Goal: Task Accomplishment & Management: Manage account settings

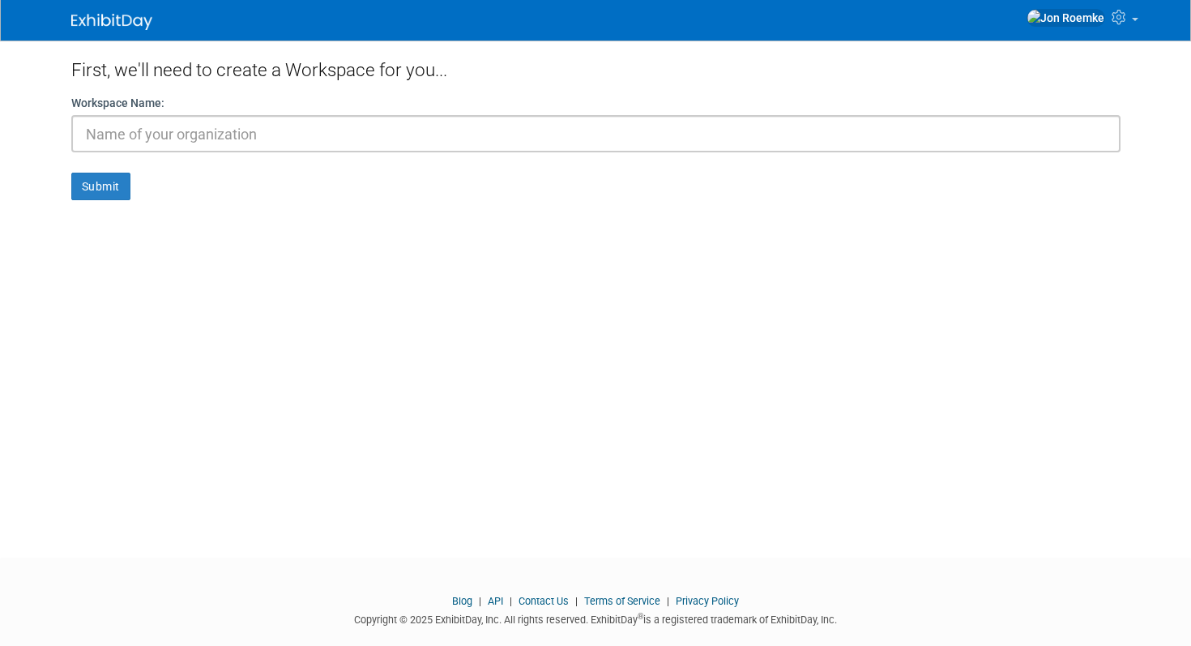
click at [117, 149] on input "text" at bounding box center [595, 133] width 1049 height 37
click at [1134, 21] on span at bounding box center [1135, 19] width 6 height 3
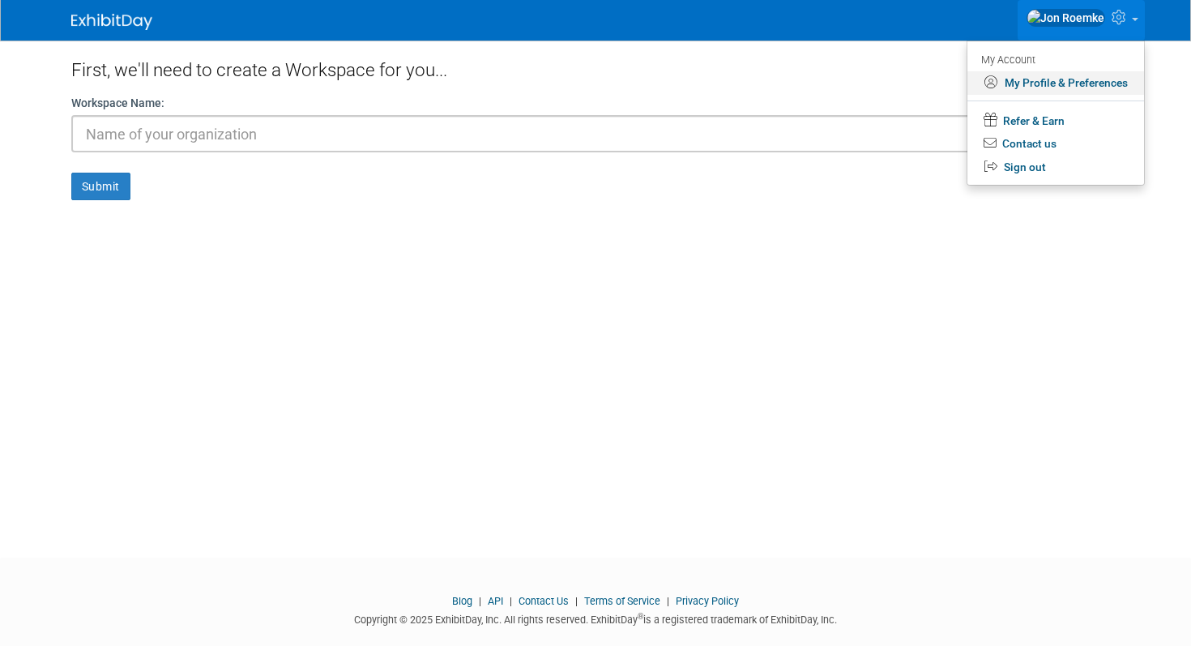
click at [1035, 93] on link "My Profile & Preferences" at bounding box center [1055, 82] width 177 height 23
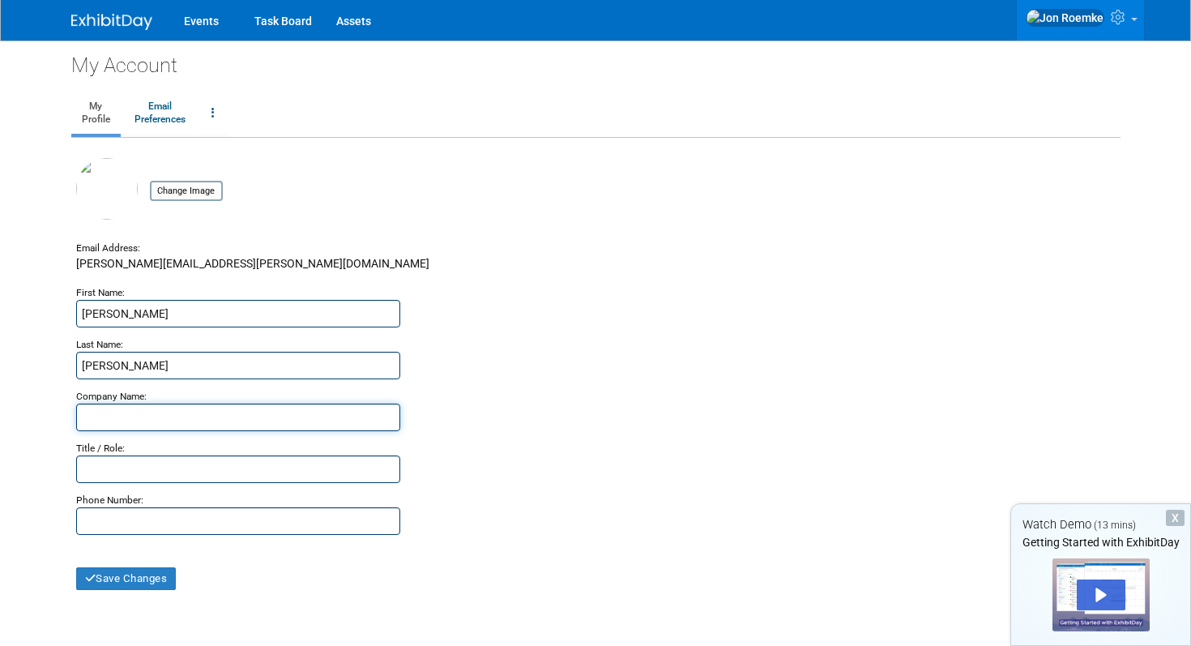
click at [253, 413] on input "text" at bounding box center [238, 417] width 324 height 28
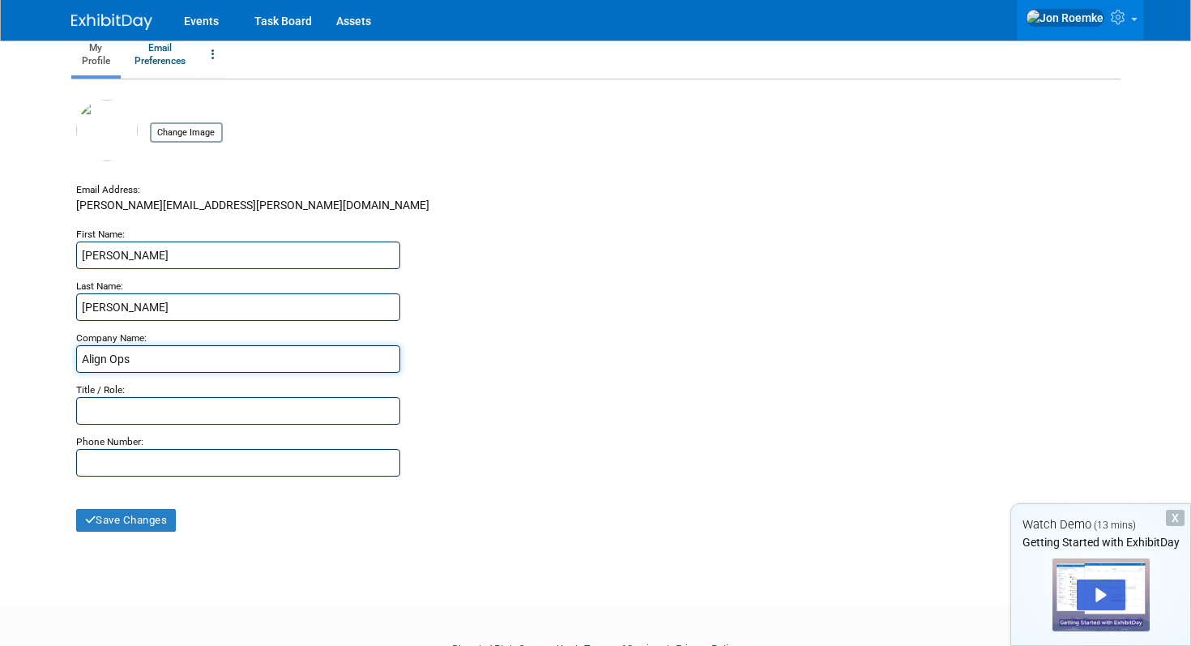
scroll to position [63, 0]
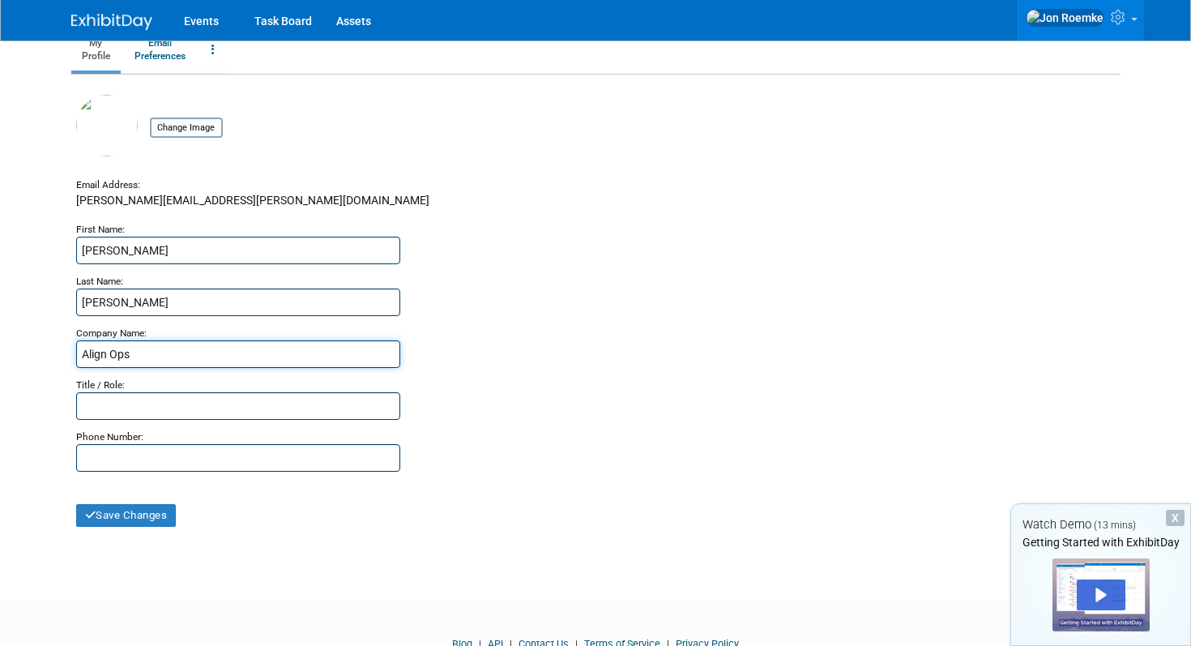
type input "Align Ops"
click at [139, 417] on div "Change Image Email Address: jon.roemke@alignops.com First Name: Jon Last Name: …" at bounding box center [595, 311] width 1039 height 432
click at [144, 411] on input "text" at bounding box center [238, 406] width 324 height 28
type input "Account Executive"
click at [113, 461] on input "text" at bounding box center [238, 458] width 324 height 28
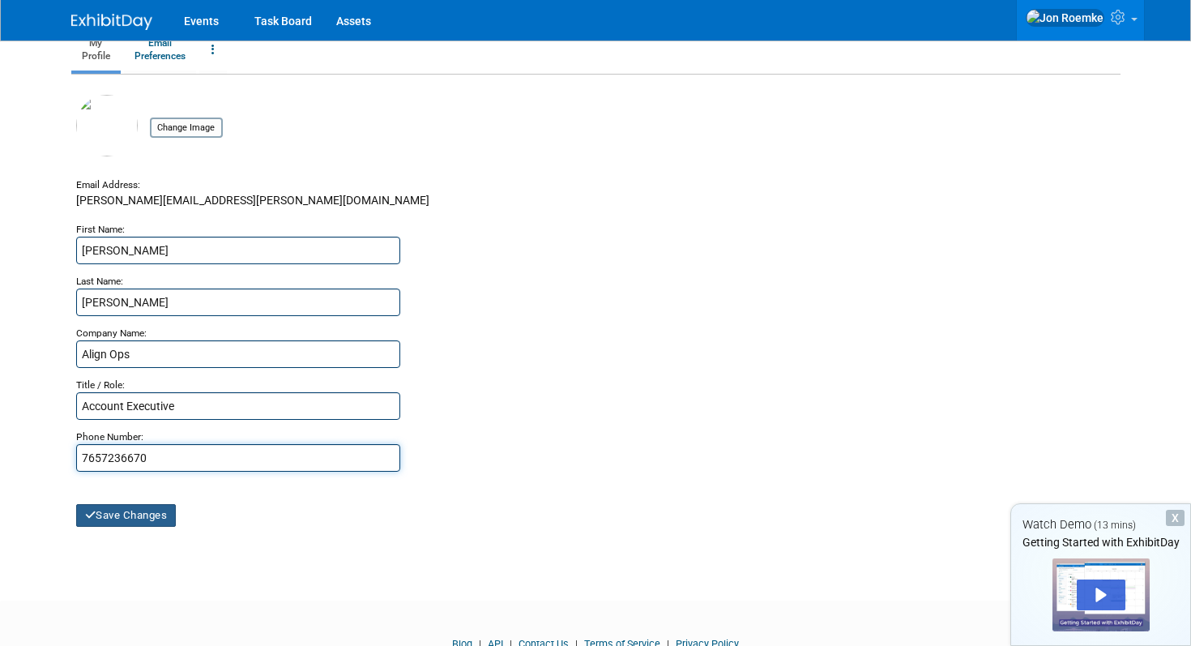
type input "7657236670"
click at [137, 522] on button "Save Changes" at bounding box center [126, 515] width 100 height 23
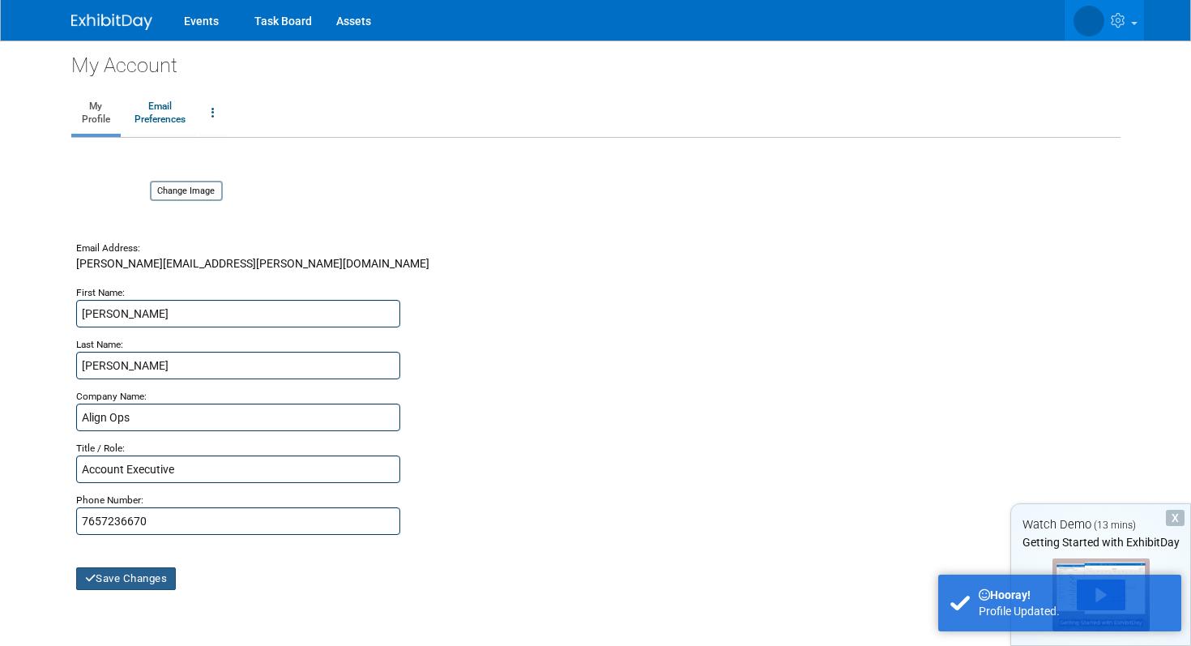
click at [113, 579] on button "Save Changes" at bounding box center [126, 578] width 100 height 23
click at [148, 109] on link "Email Preferences" at bounding box center [160, 113] width 72 height 40
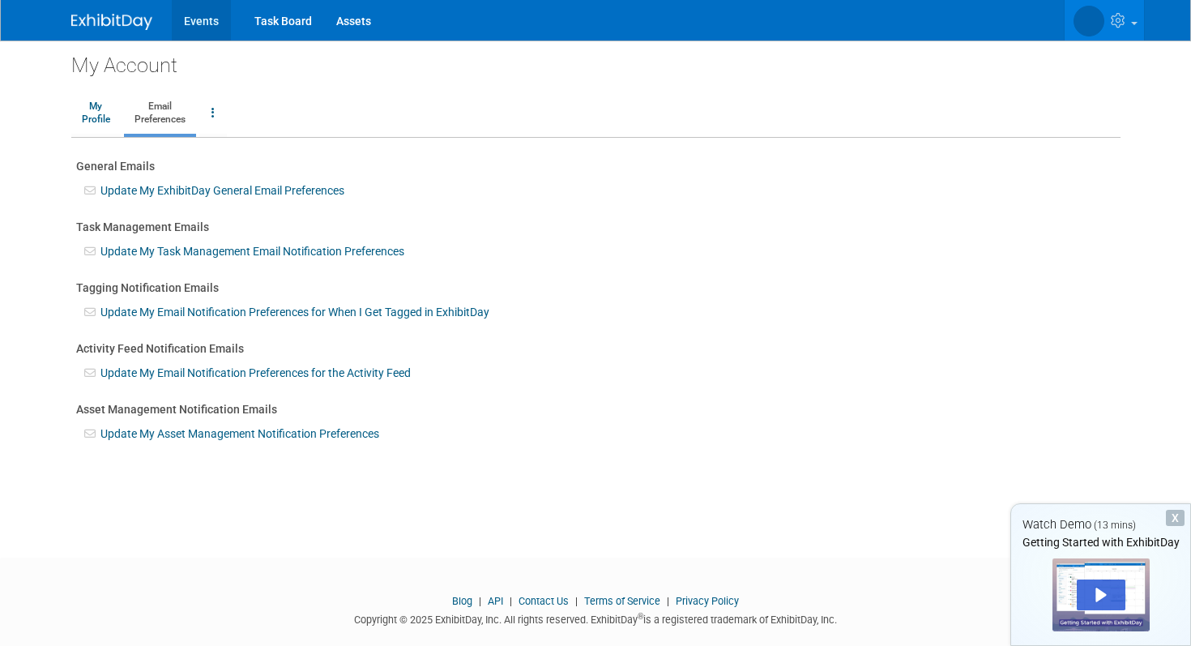
click at [195, 23] on link "Events" at bounding box center [201, 20] width 59 height 40
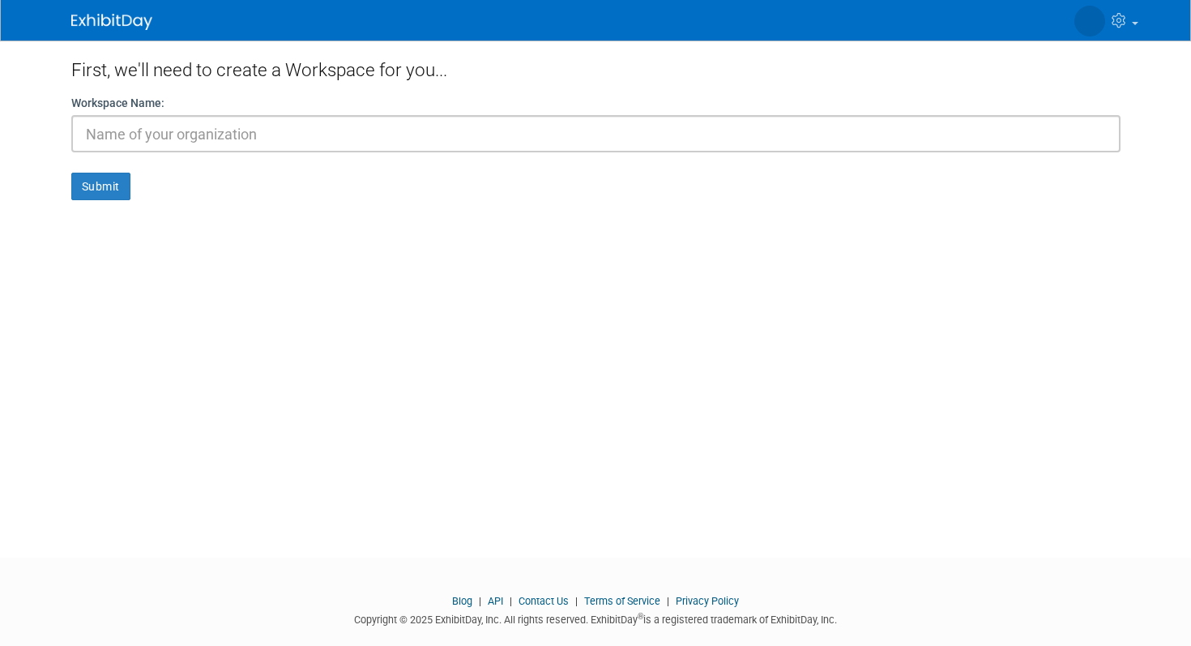
click at [130, 136] on input "text" at bounding box center [595, 133] width 1049 height 37
type input "Align Ops"
click at [100, 194] on button "Submit" at bounding box center [100, 187] width 59 height 28
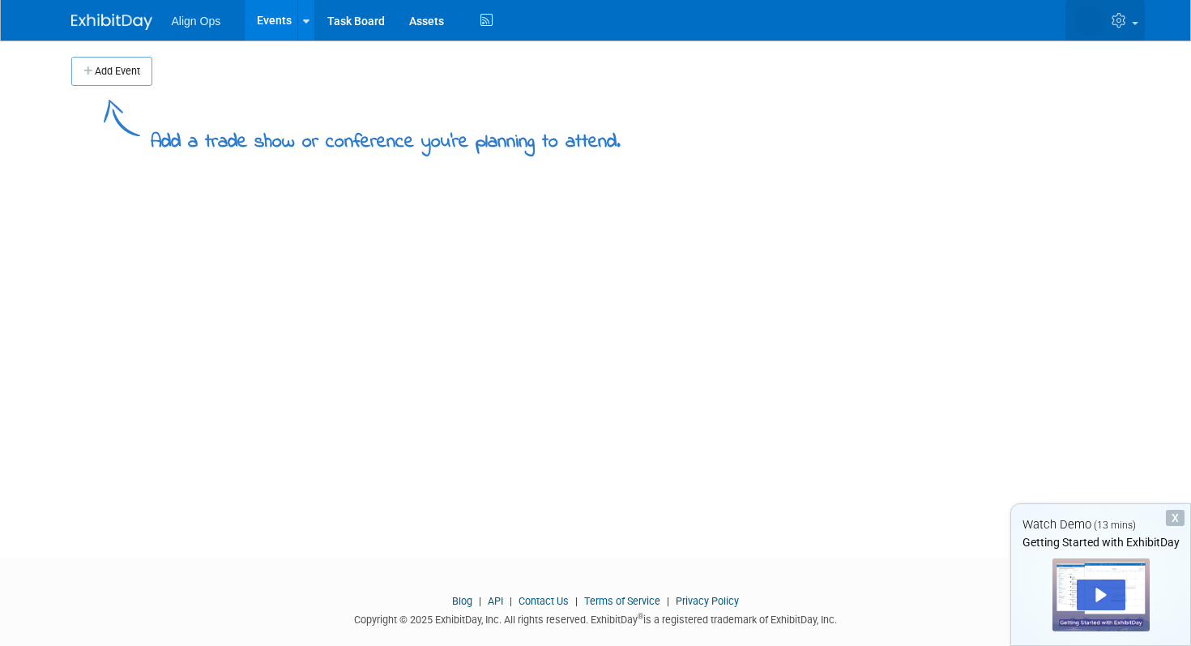
click at [1134, 22] on span at bounding box center [1135, 23] width 6 height 3
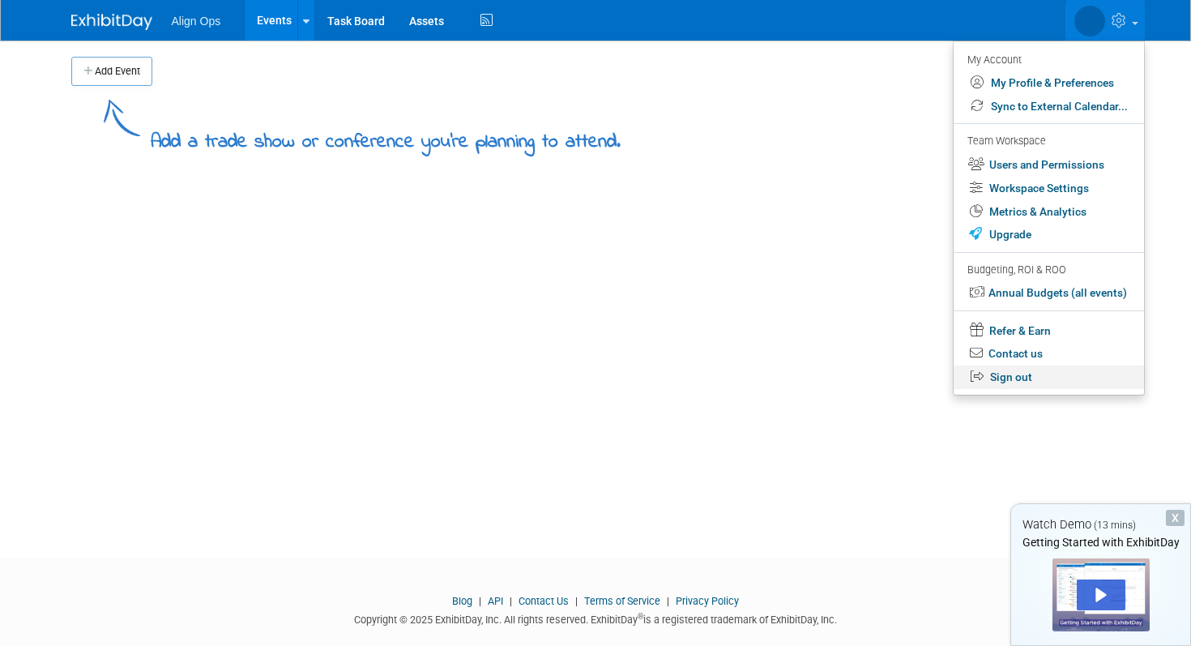
scroll to position [5, 0]
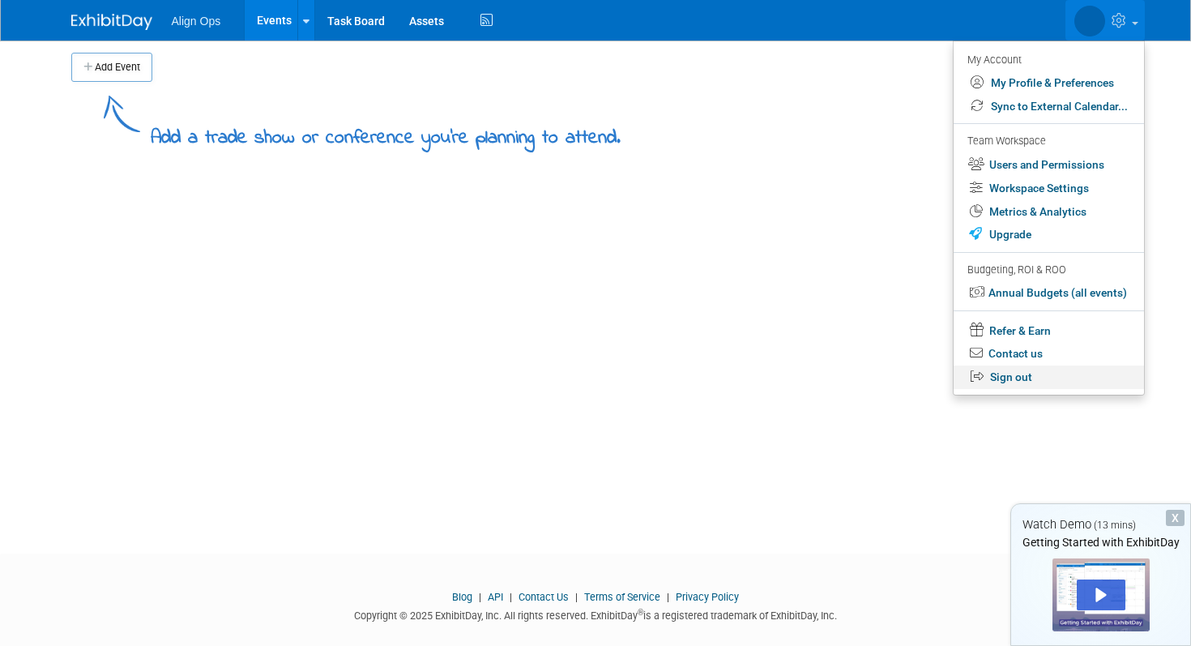
click at [1008, 381] on link "Sign out" at bounding box center [1048, 376] width 190 height 23
